Goal: Task Accomplishment & Management: Use online tool/utility

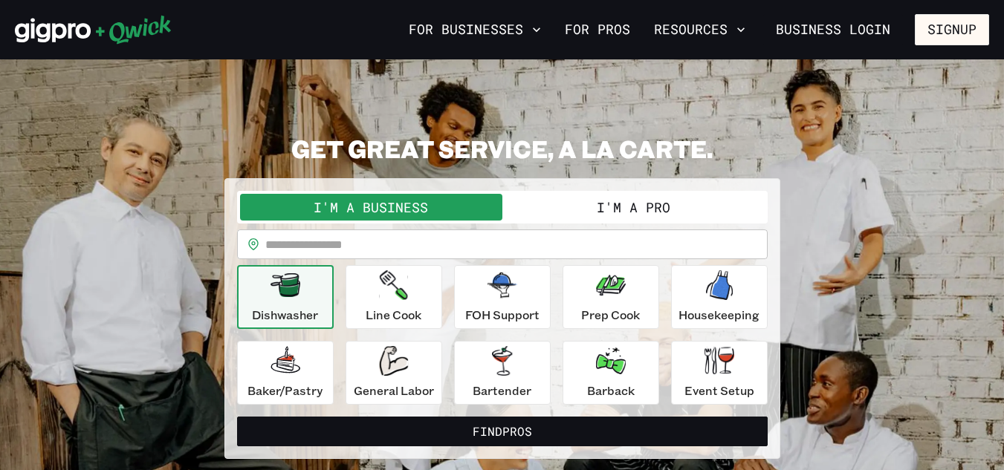
click at [631, 206] on button "I'm a Pro" at bounding box center [633, 207] width 262 height 27
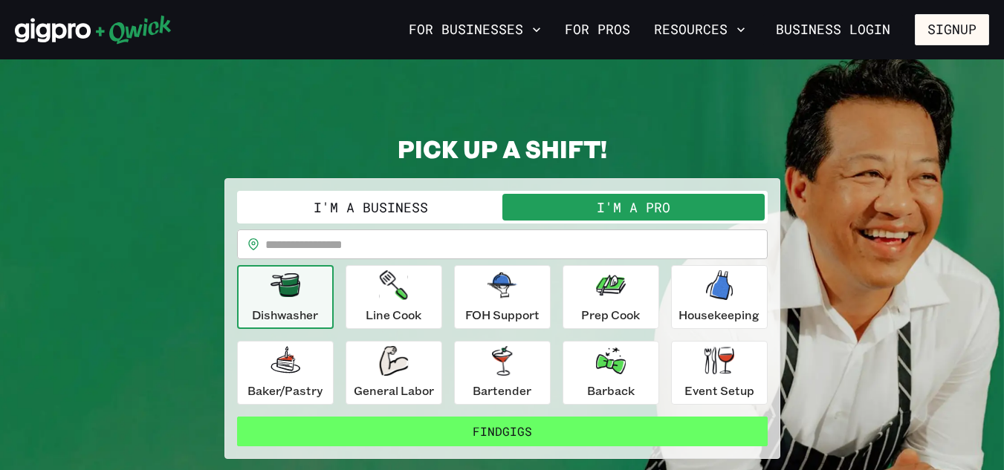
click at [474, 428] on button "Find Gigs" at bounding box center [502, 432] width 531 height 30
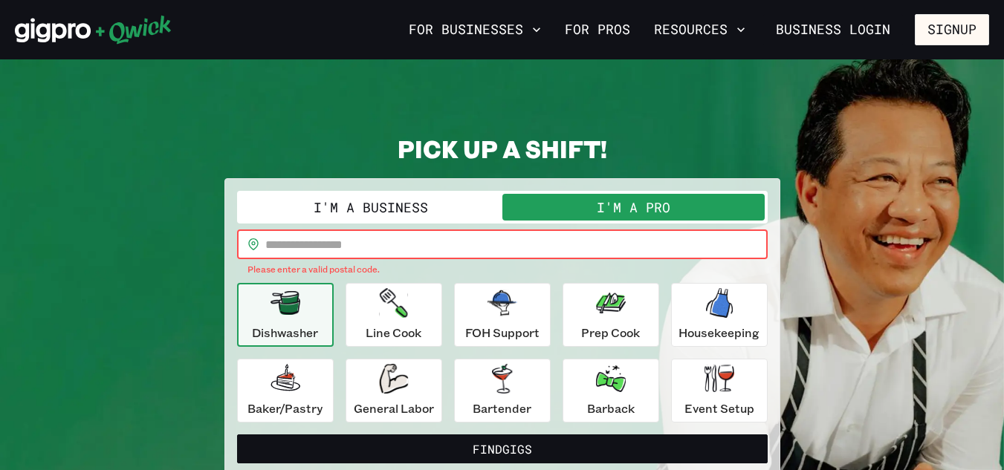
click at [418, 244] on input "text" at bounding box center [516, 245] width 502 height 30
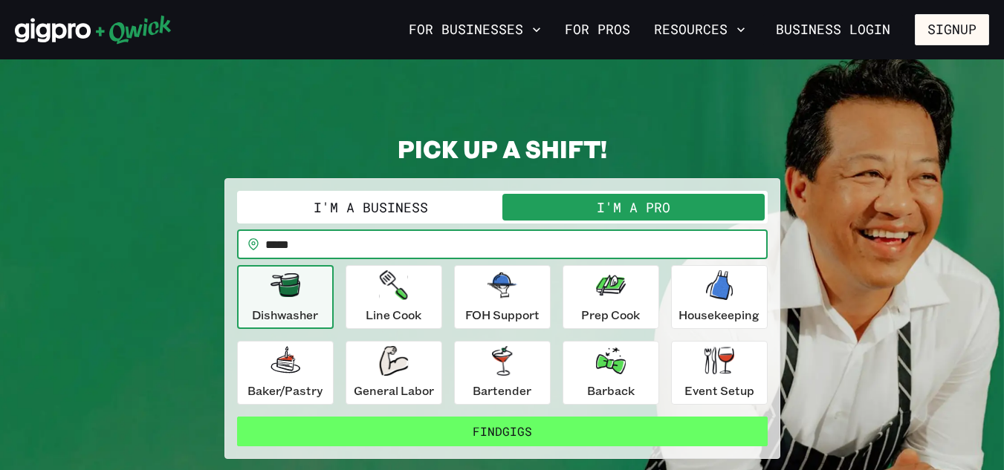
type input "*****"
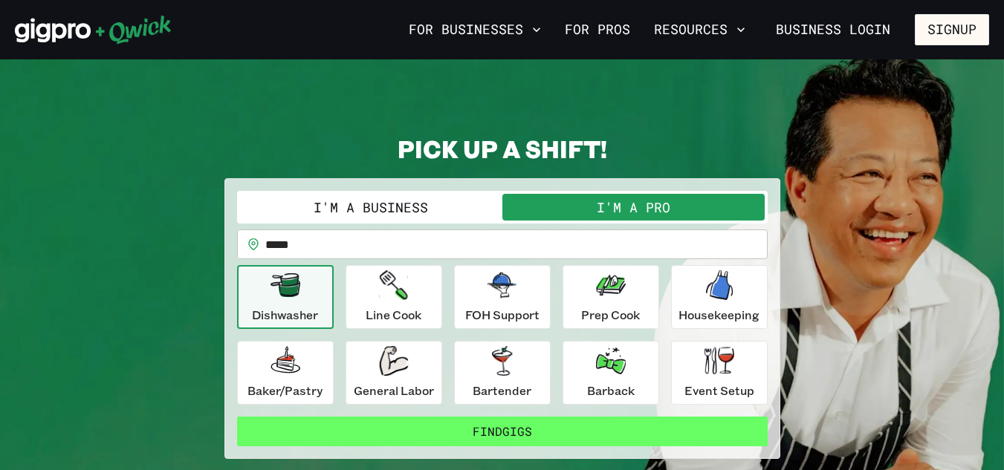
click at [495, 425] on button "Find Gigs" at bounding box center [502, 432] width 531 height 30
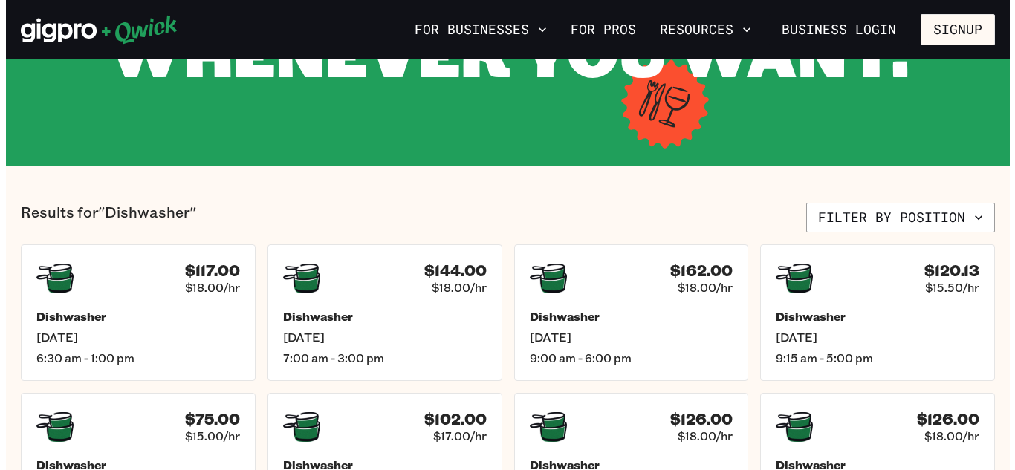
scroll to position [231, 0]
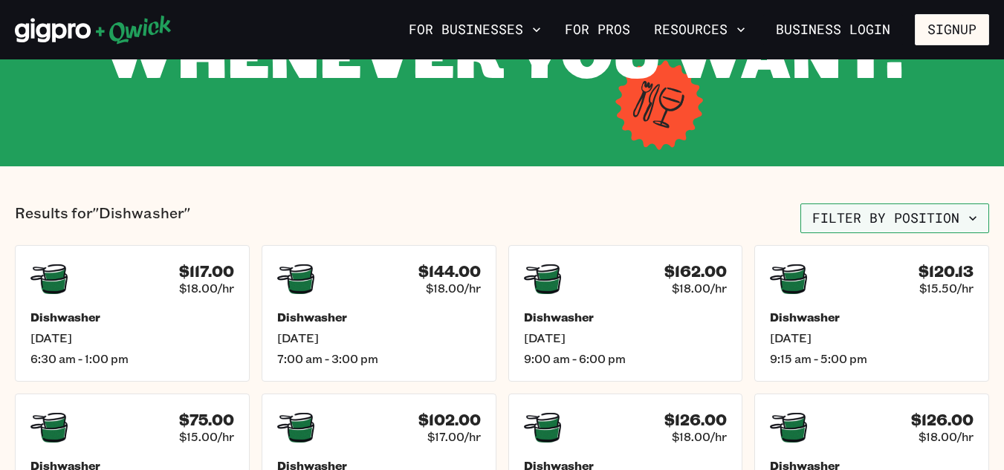
click at [881, 221] on button "Filter by position" at bounding box center [894, 219] width 189 height 30
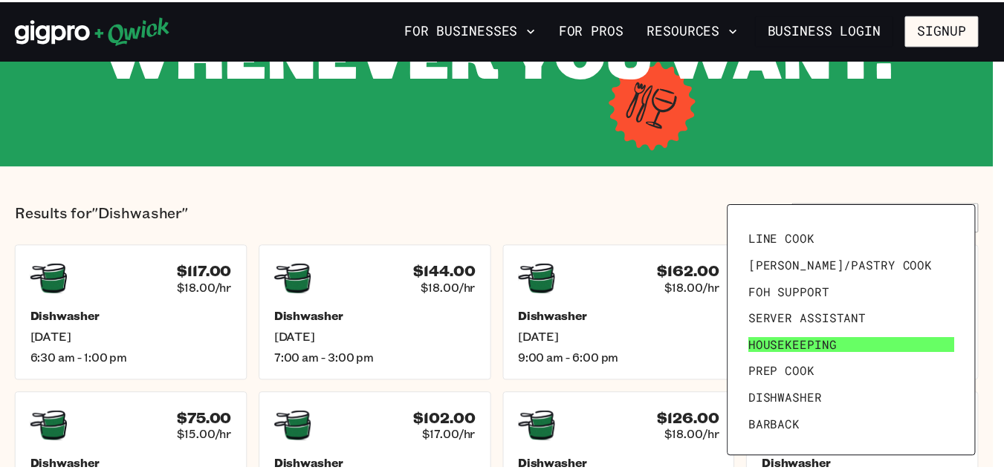
scroll to position [205, 0]
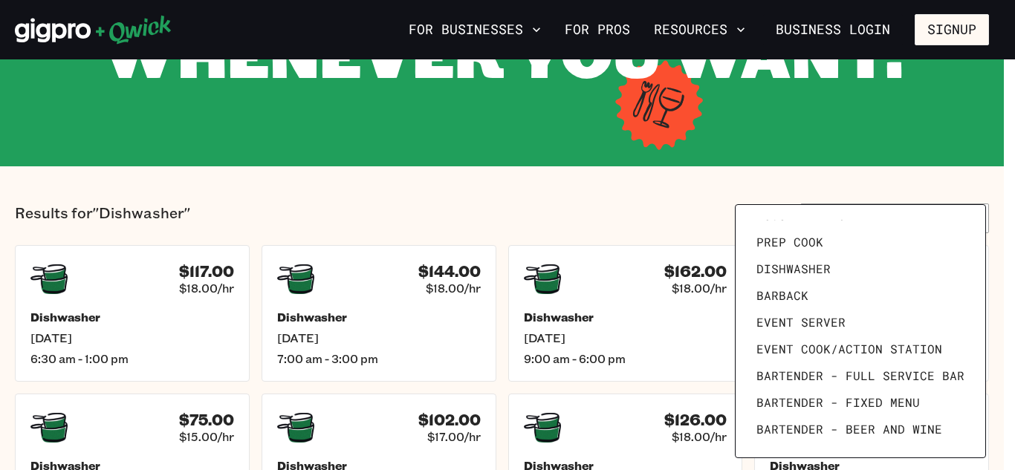
click at [608, 185] on div at bounding box center [507, 235] width 1015 height 470
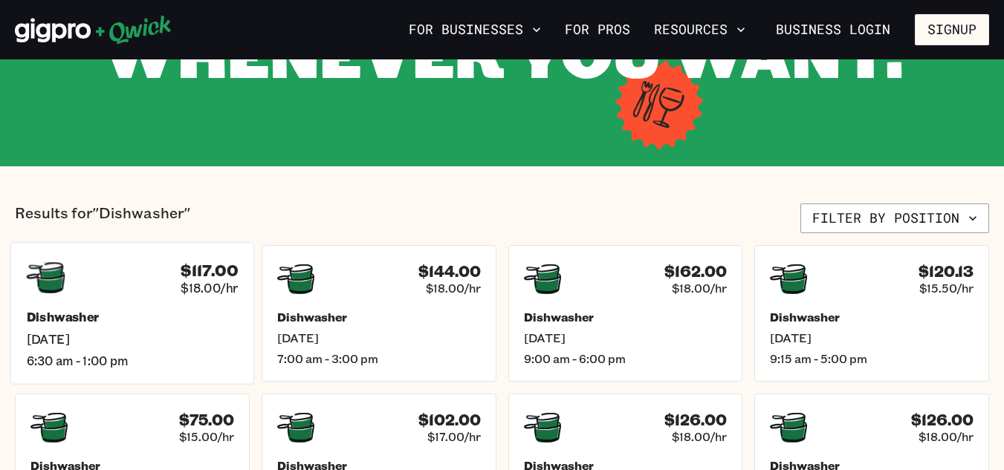
click at [168, 328] on div "Dishwasher [DATE] 6:30 am - 1:00 pm" at bounding box center [133, 339] width 212 height 59
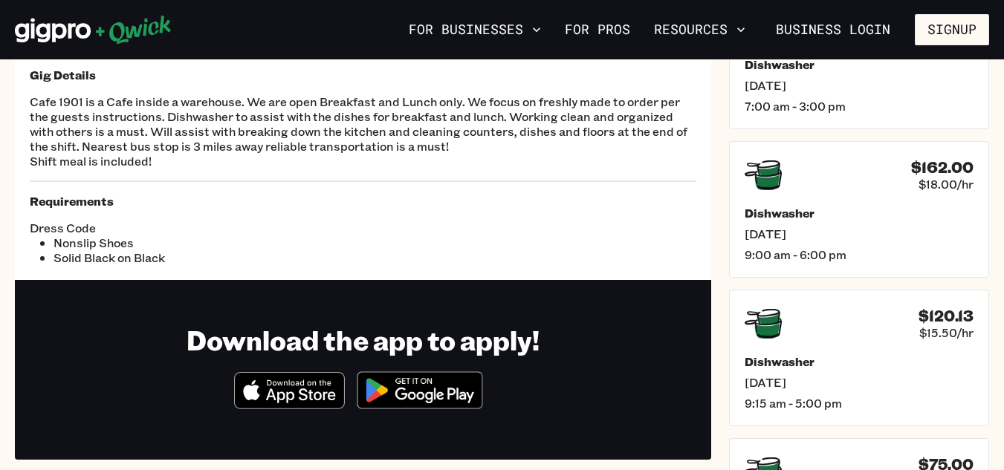
scroll to position [145, 0]
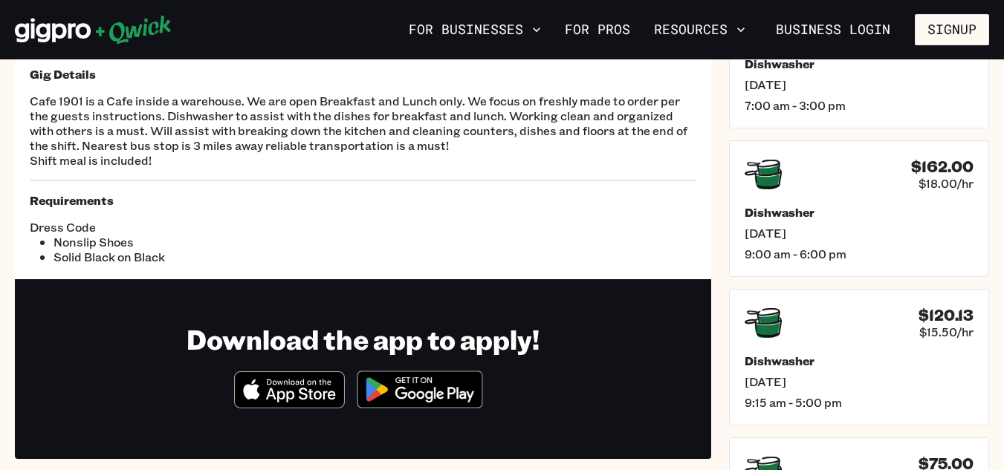
click at [404, 387] on img at bounding box center [420, 390] width 144 height 56
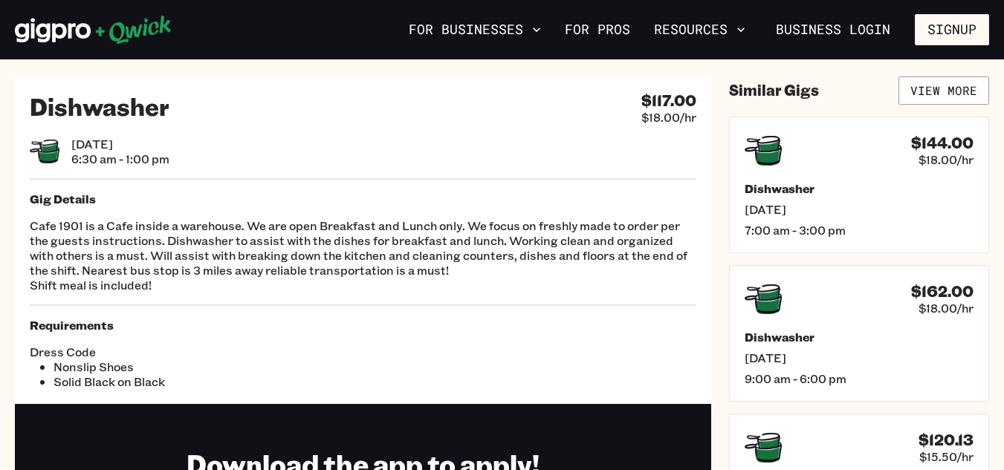
scroll to position [4, 0]
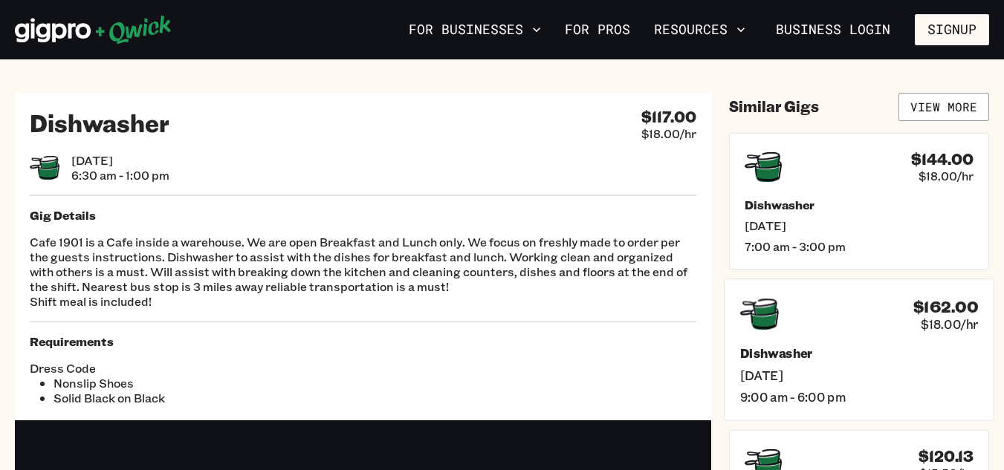
click at [867, 312] on div "$162.00 $18.00/hr" at bounding box center [859, 314] width 238 height 39
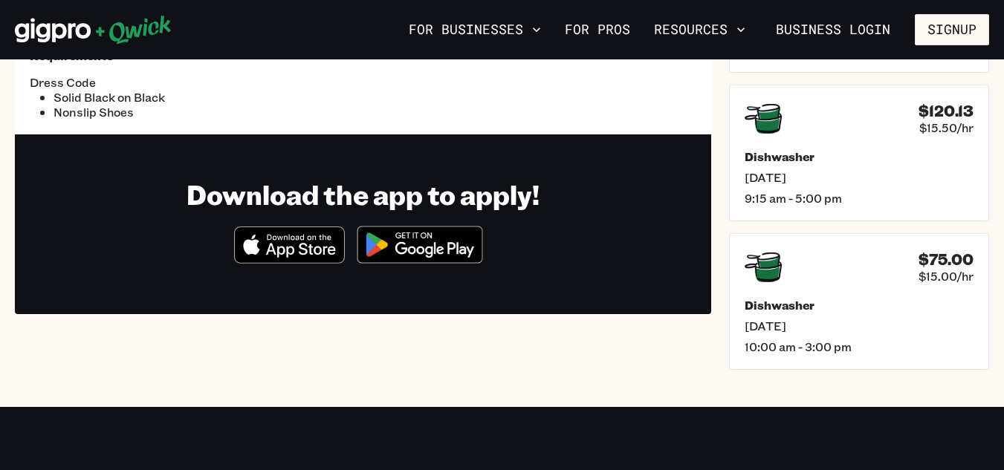
scroll to position [347, 0]
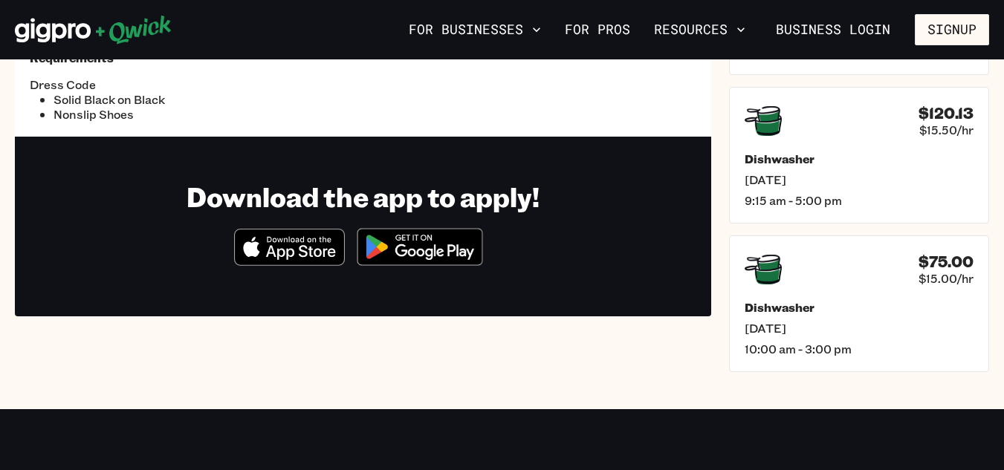
click at [867, 312] on h5 "Dishwasher" at bounding box center [859, 307] width 229 height 15
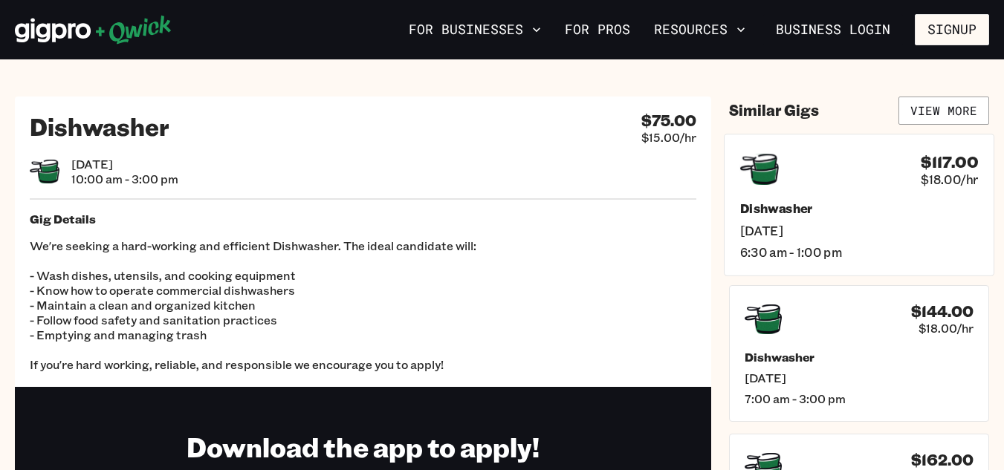
click at [769, 204] on h5 "Dishwasher" at bounding box center [859, 209] width 238 height 16
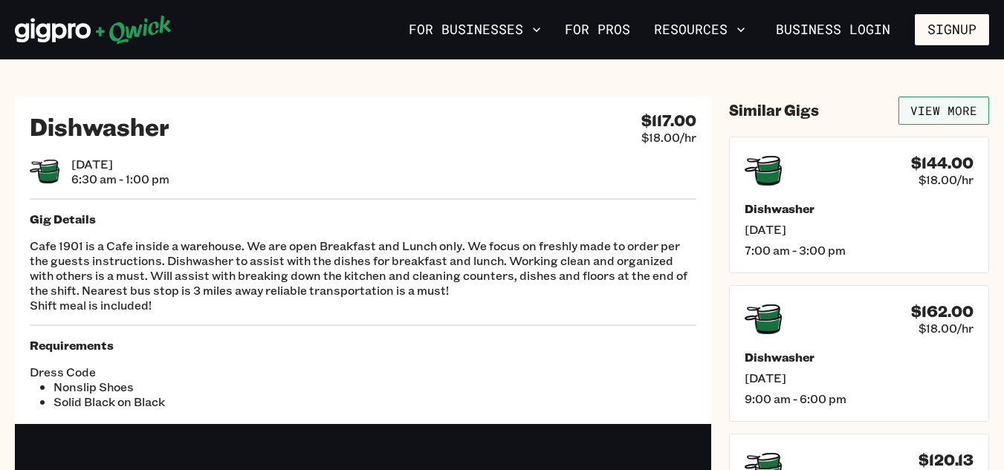
click at [939, 108] on link "View More" at bounding box center [943, 111] width 91 height 28
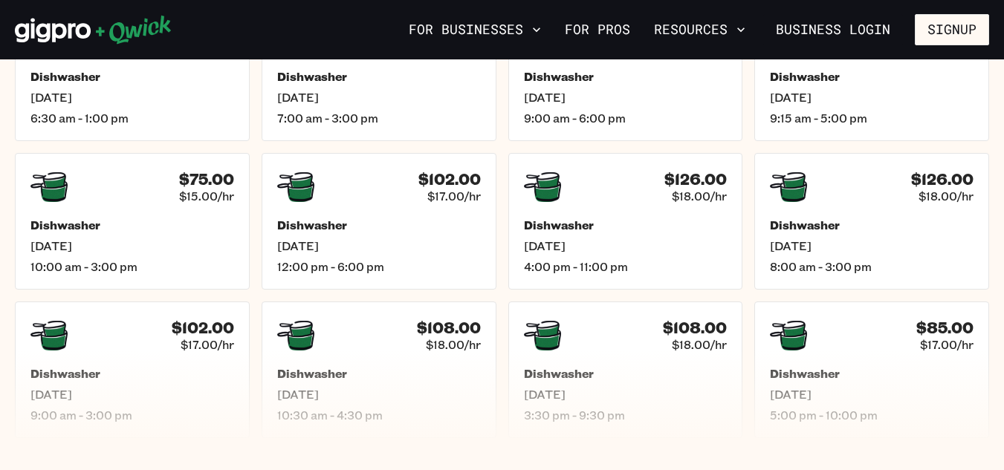
scroll to position [473, 0]
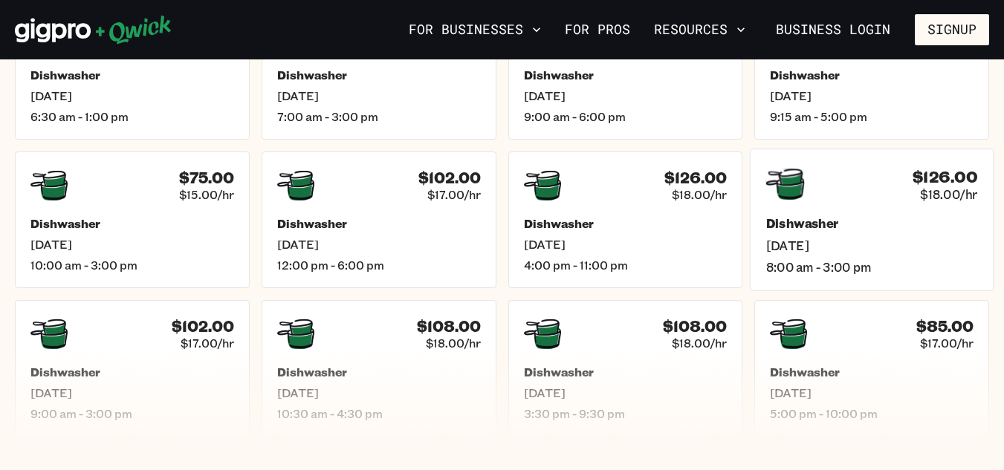
click at [789, 231] on h5 "Dishwasher" at bounding box center [872, 224] width 212 height 16
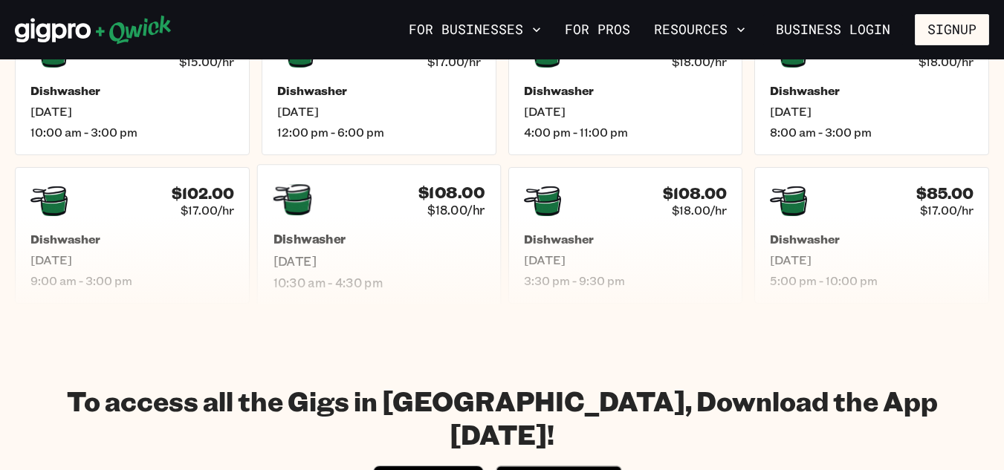
scroll to position [606, 0]
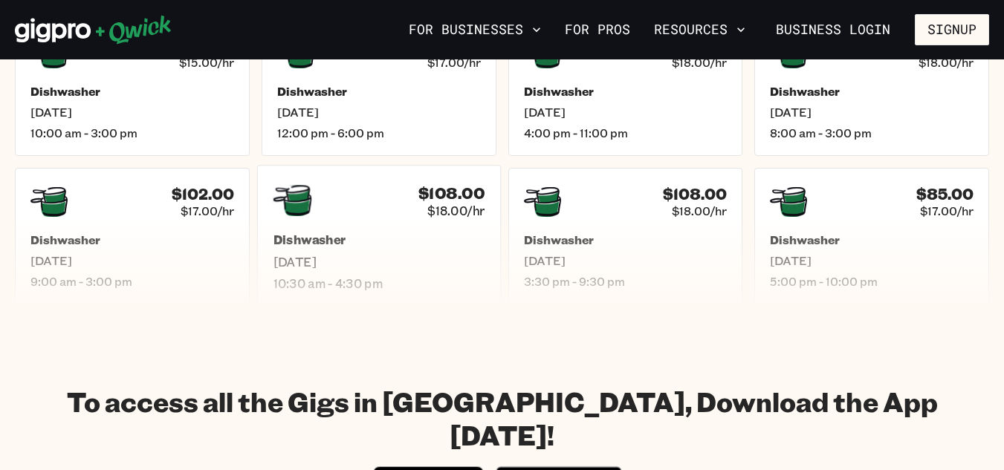
click at [354, 207] on div "$108.00 $18.00/hr" at bounding box center [379, 200] width 212 height 39
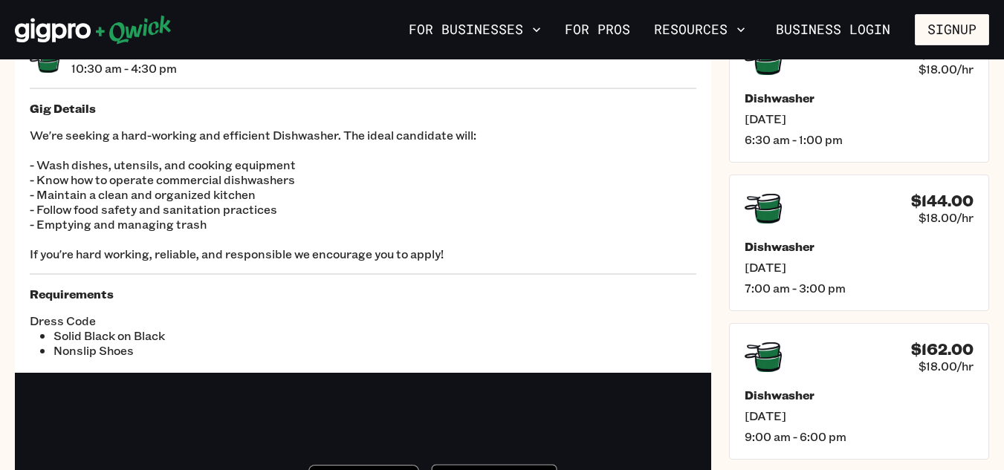
scroll to position [111, 0]
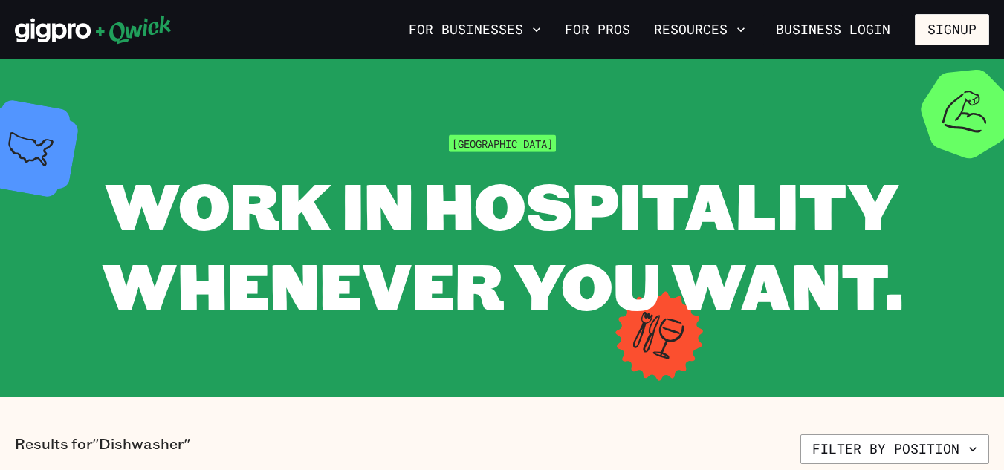
click at [557, 357] on section "Atlanta WORK IN HOSPITALITY WHENEVER YOU WANT." at bounding box center [502, 228] width 1004 height 338
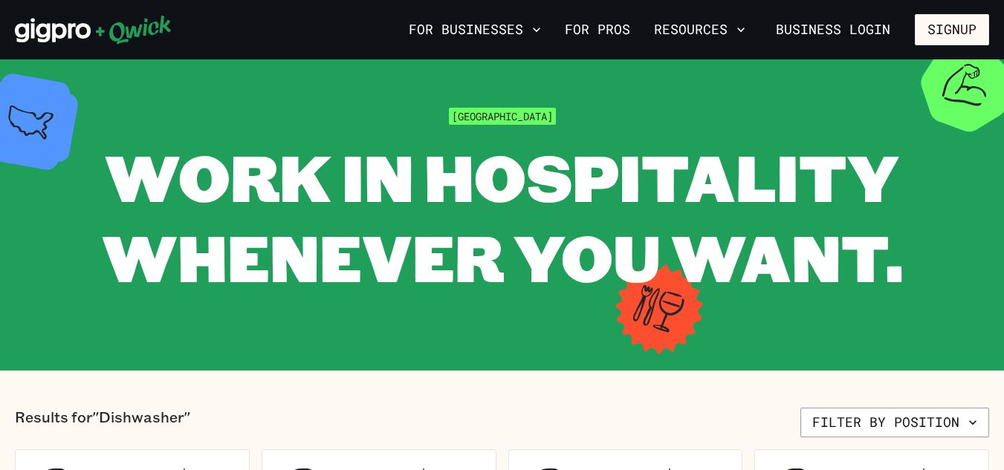
scroll to position [25, 0]
